Goal: Transaction & Acquisition: Purchase product/service

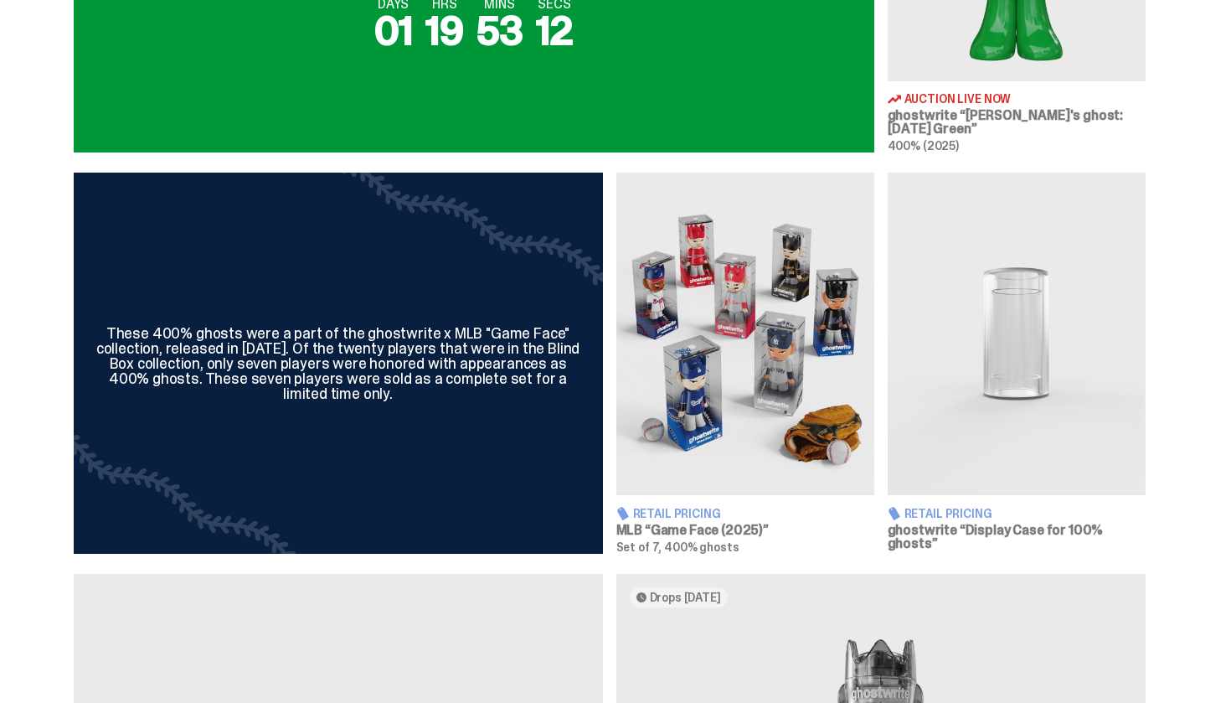
scroll to position [872, 0]
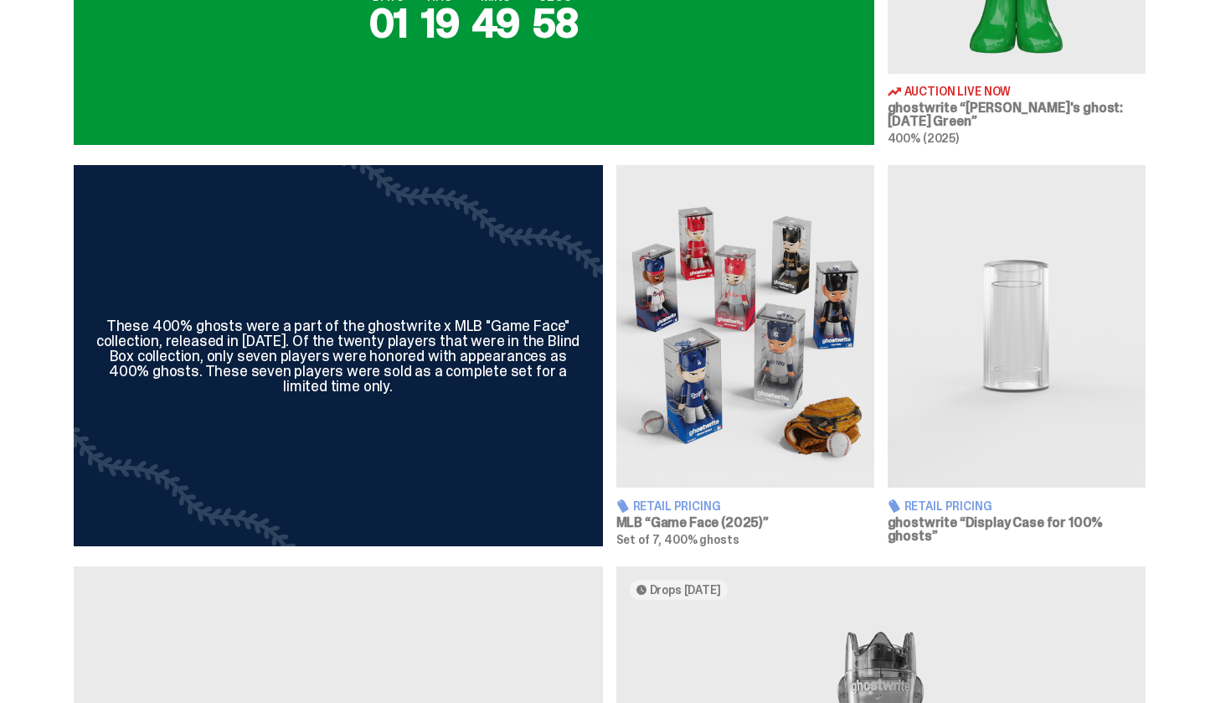
click at [717, 384] on img at bounding box center [745, 326] width 258 height 322
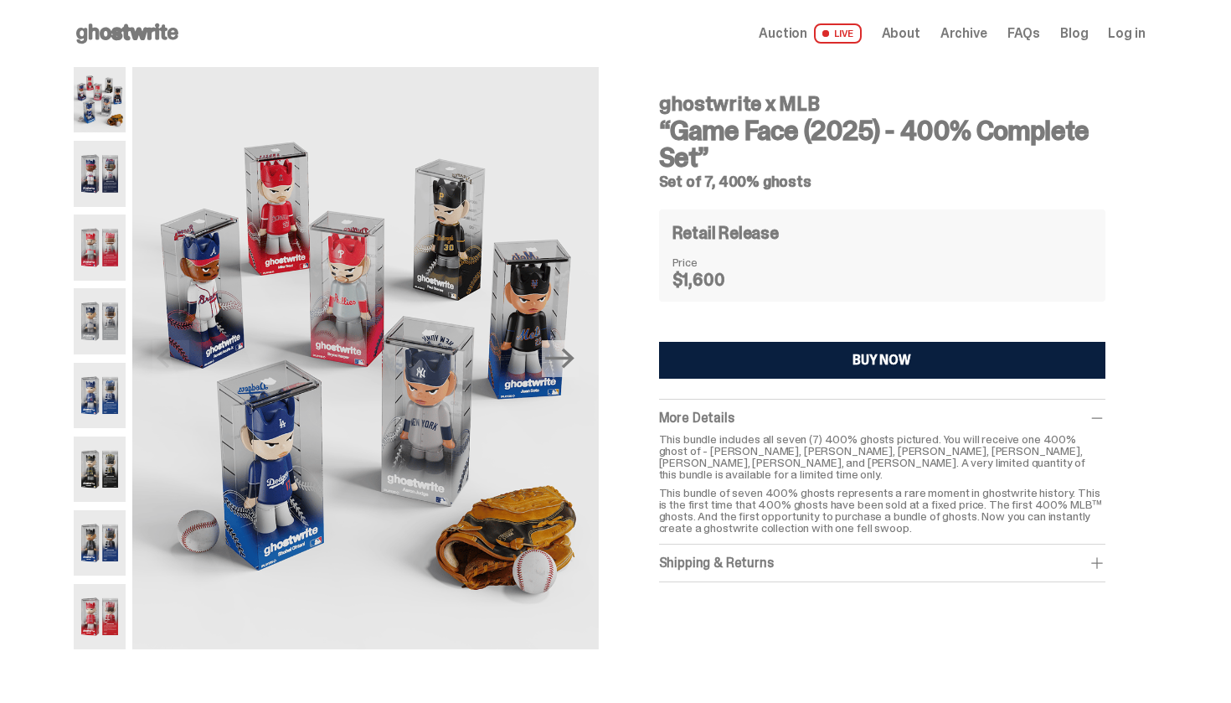
click at [100, 481] on img at bounding box center [100, 468] width 53 height 65
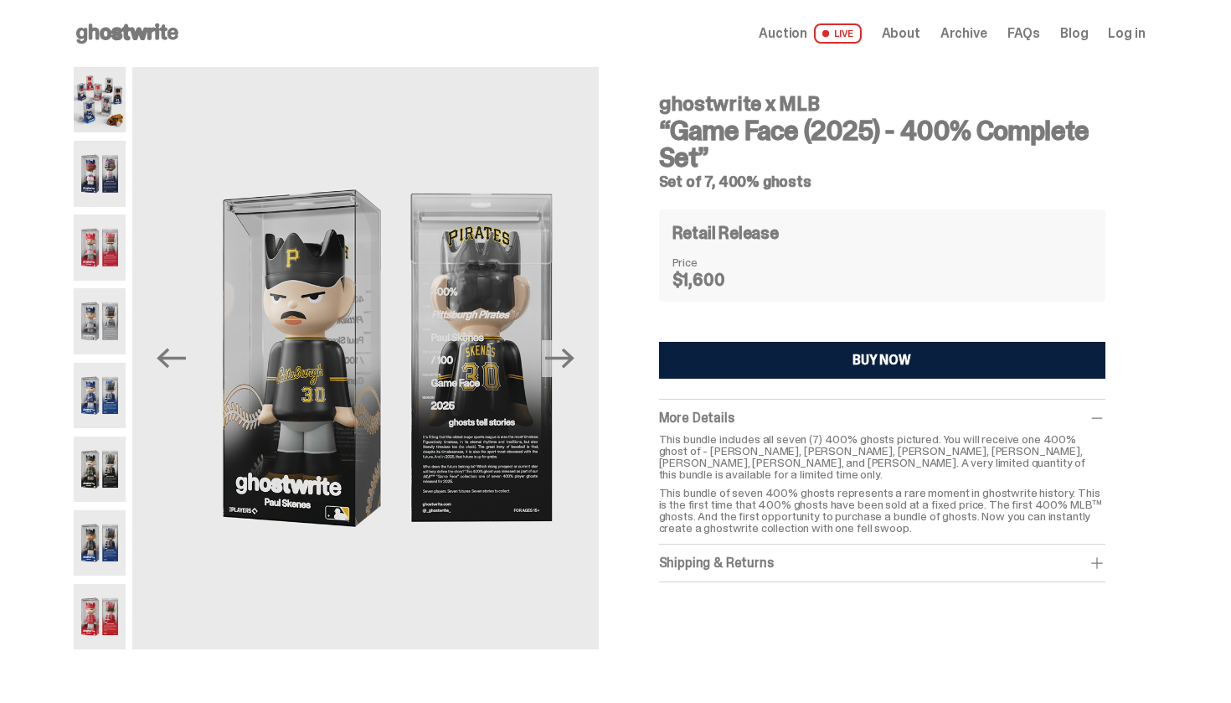
click at [100, 530] on img at bounding box center [100, 542] width 53 height 65
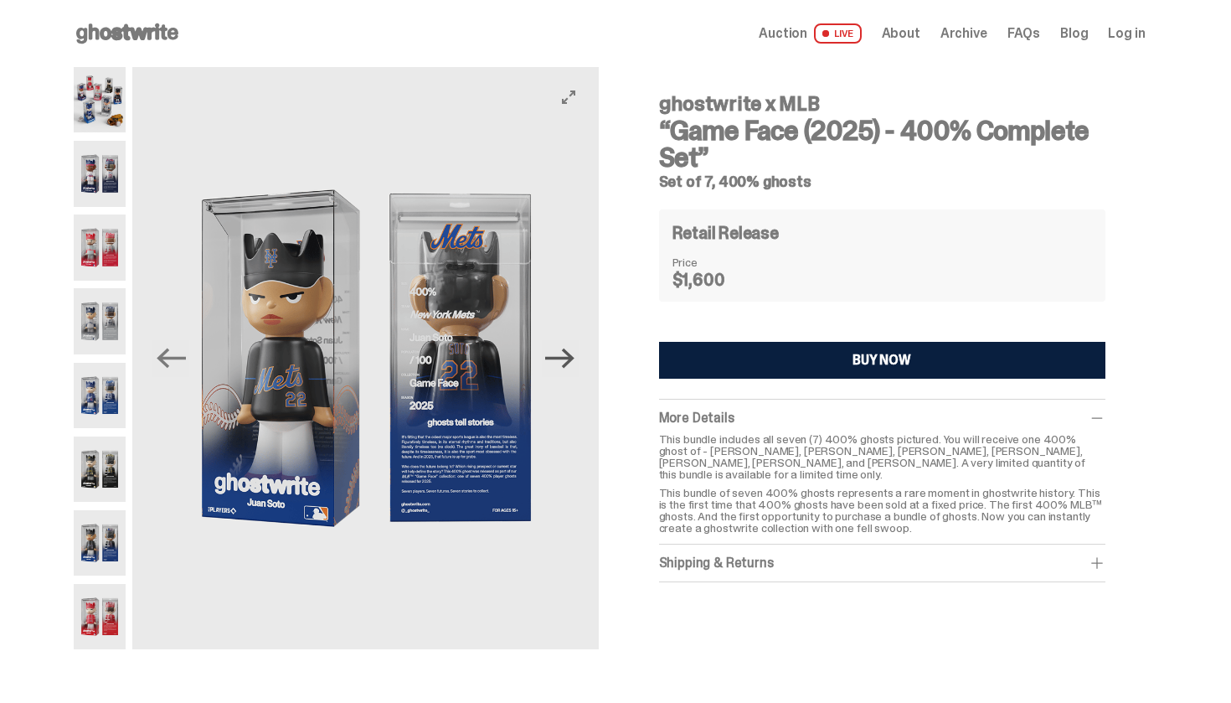
click at [574, 362] on icon "Next" at bounding box center [559, 358] width 29 height 20
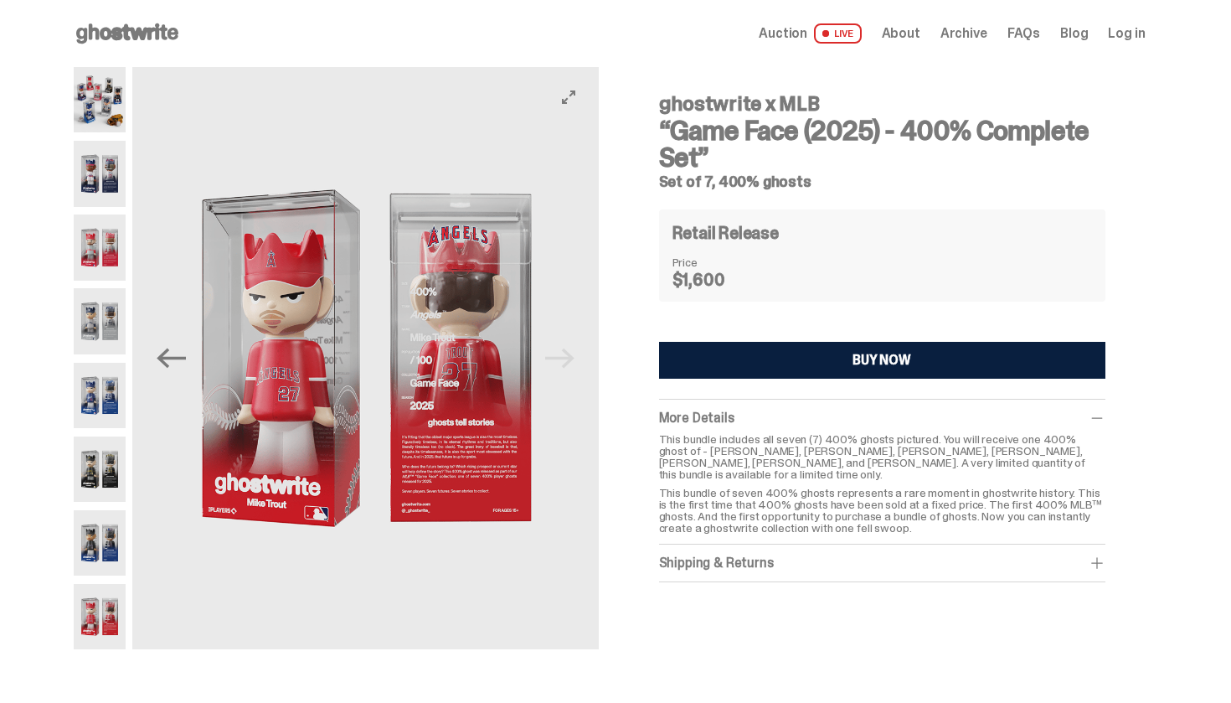
click at [574, 362] on img at bounding box center [366, 358] width 466 height 582
click at [574, 362] on img at bounding box center [365, 358] width 466 height 582
click at [142, 37] on use at bounding box center [127, 33] width 102 height 20
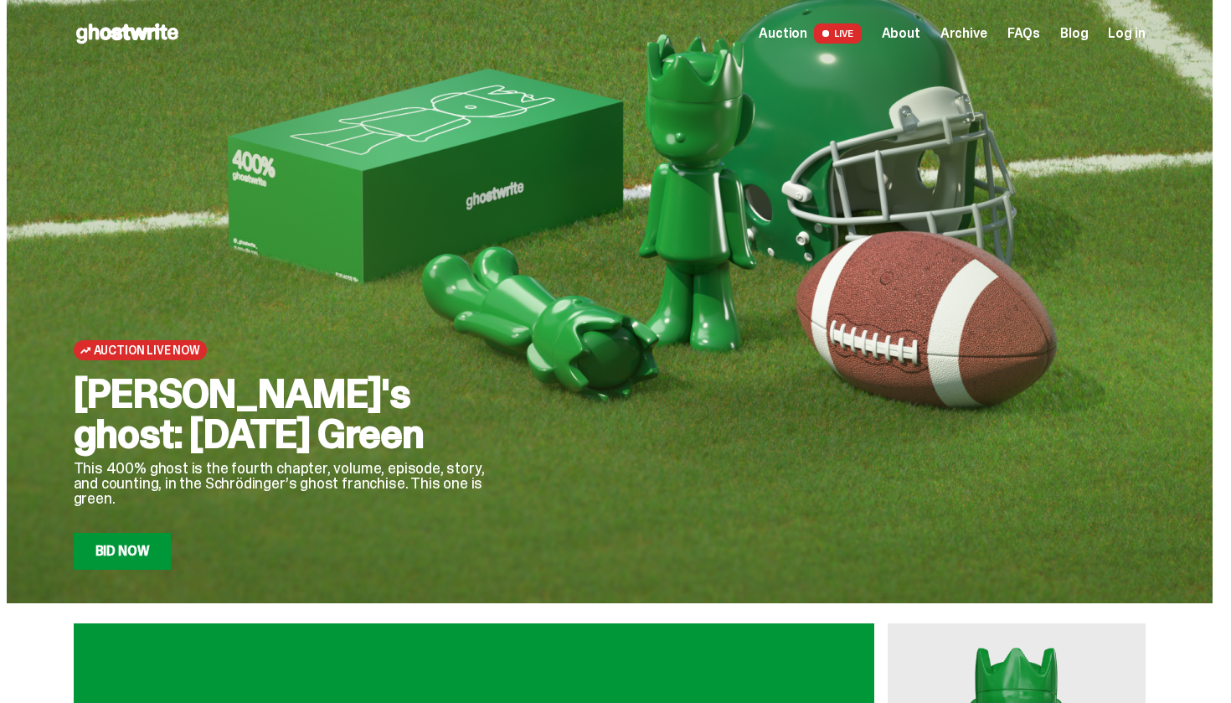
click at [1054, 457] on div at bounding box center [841, 340] width 610 height 457
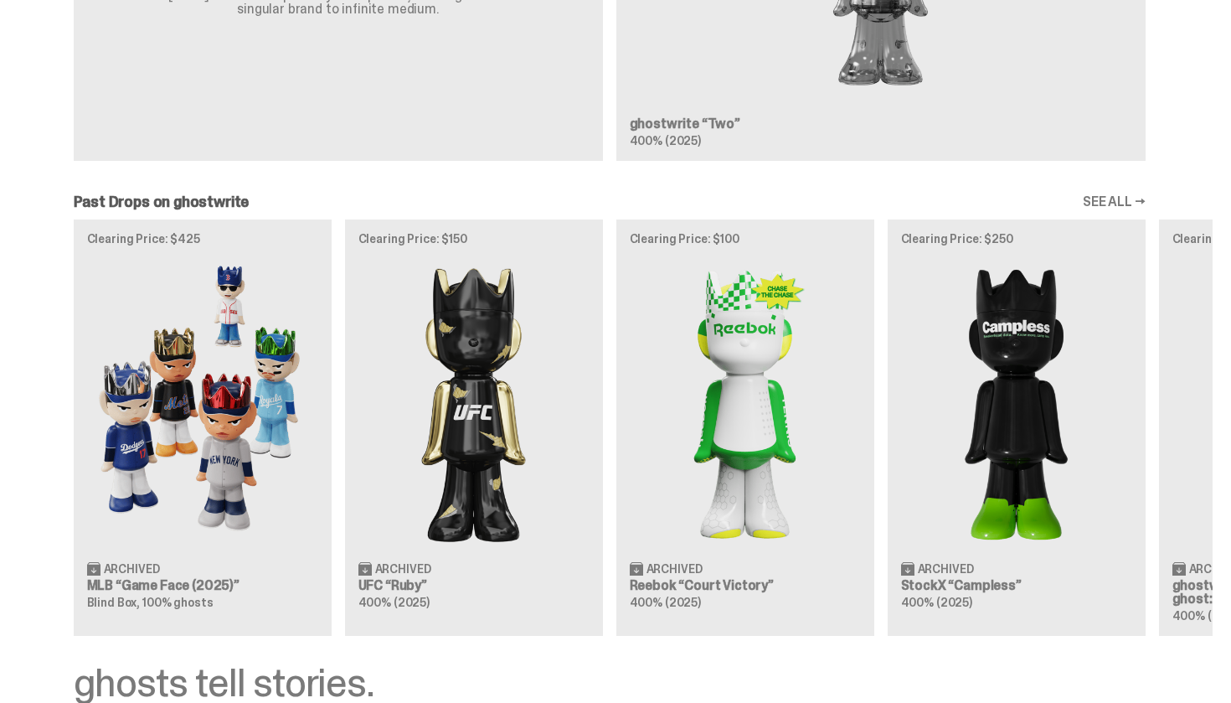
scroll to position [1670, 0]
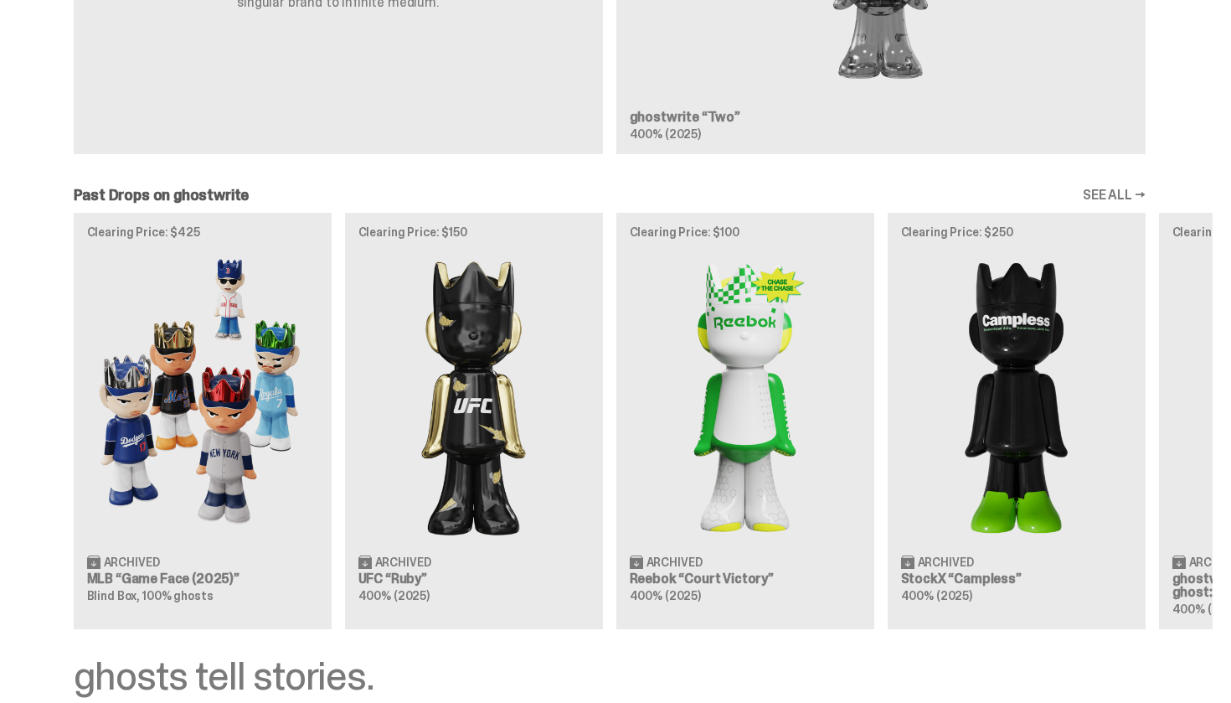
click at [178, 361] on img at bounding box center [202, 395] width 231 height 289
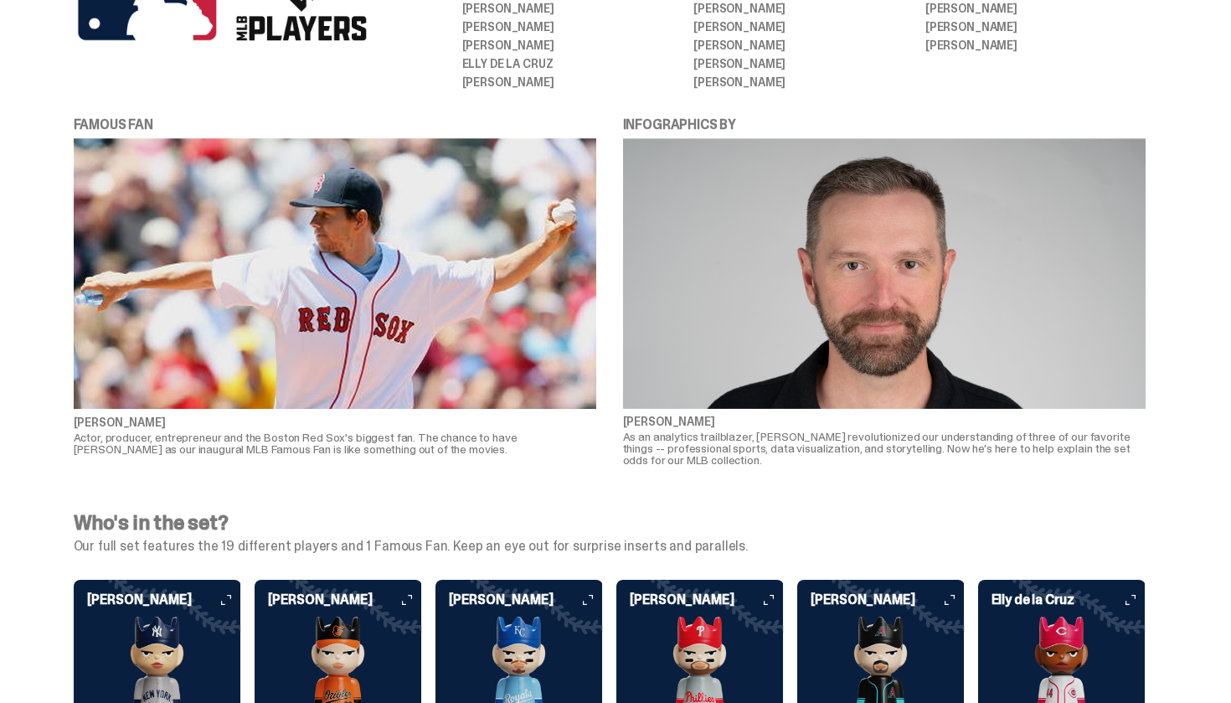
scroll to position [3692, 0]
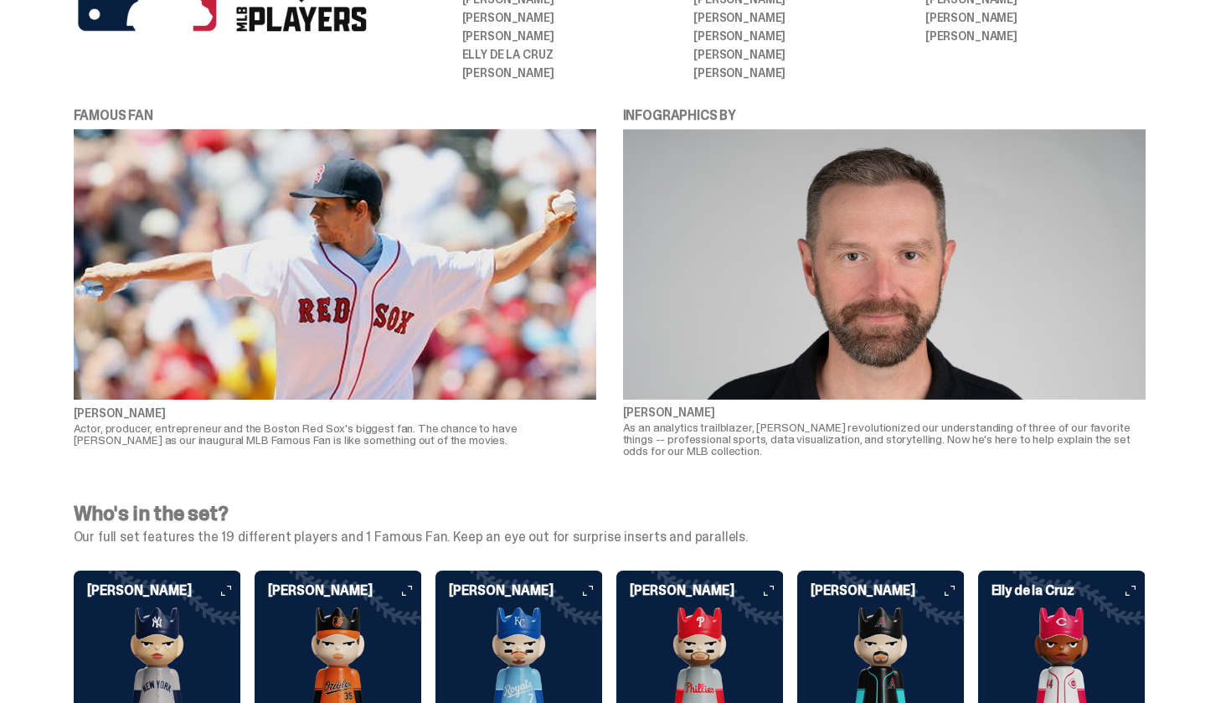
click at [421, 197] on img at bounding box center [335, 264] width 523 height 271
